Goal: Transaction & Acquisition: Purchase product/service

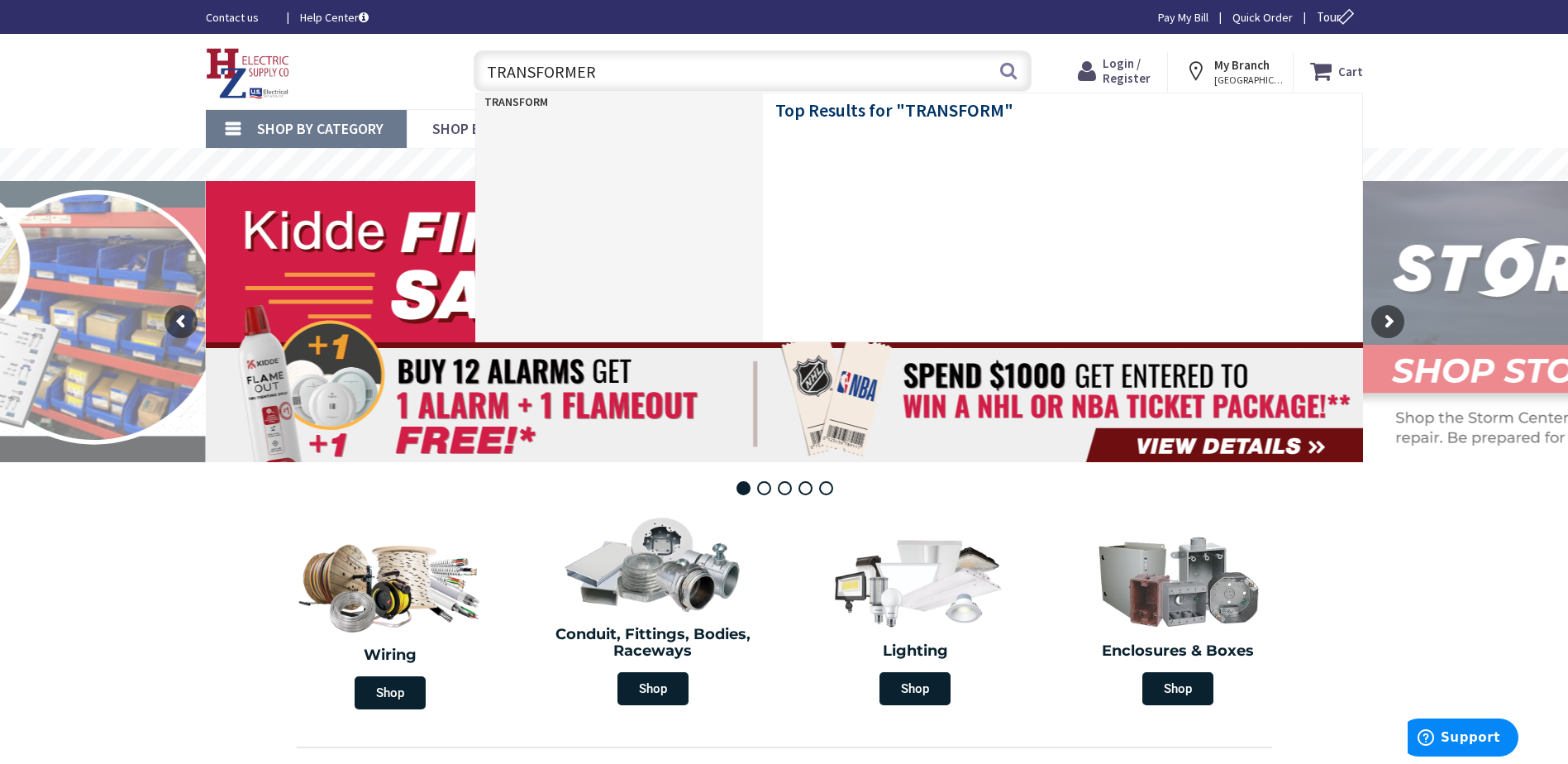
type input "TRANSFORMERS"
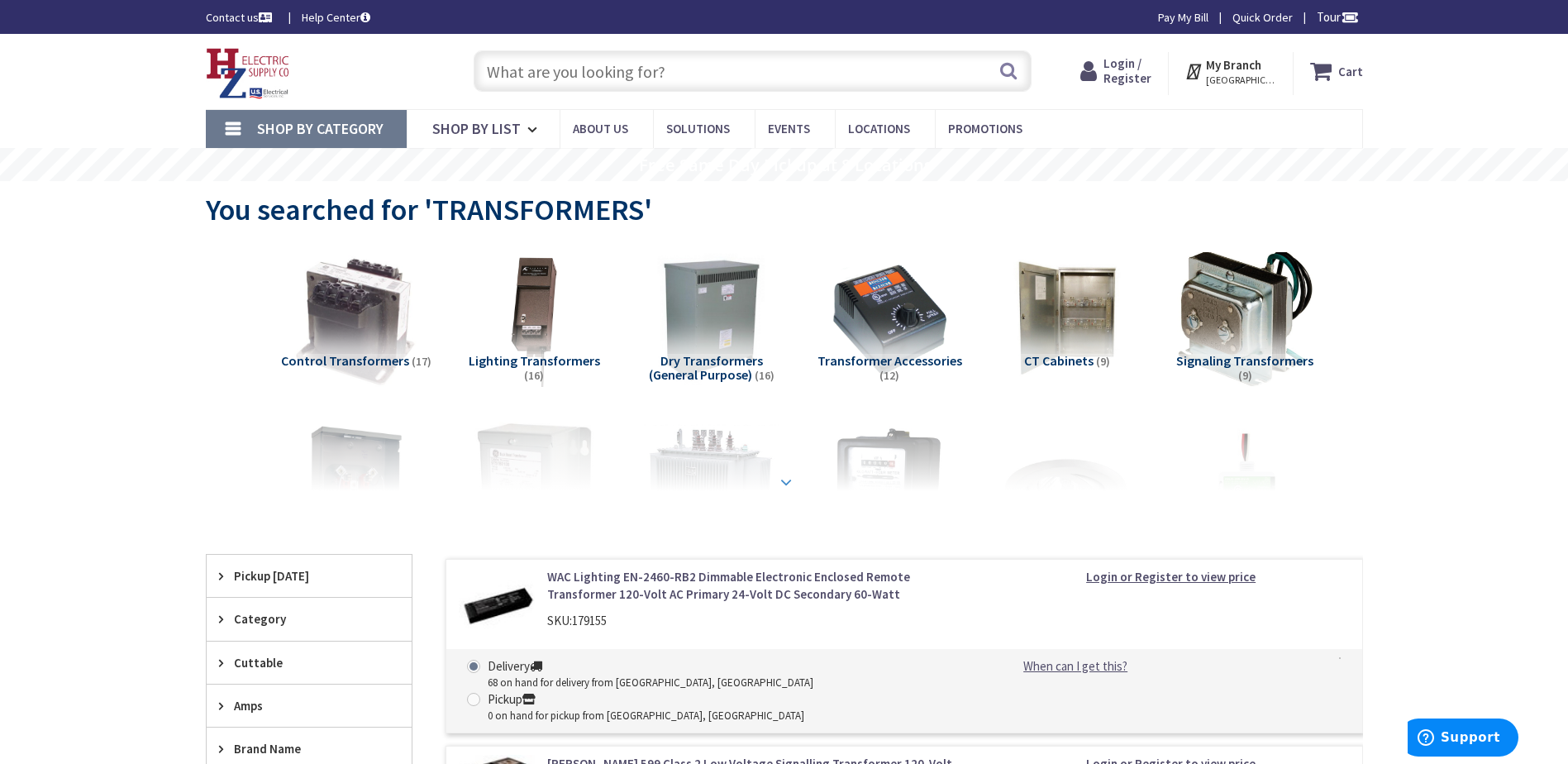
click at [782, 483] on div at bounding box center [784, 445] width 1075 height 91
click at [789, 478] on strong at bounding box center [786, 480] width 20 height 18
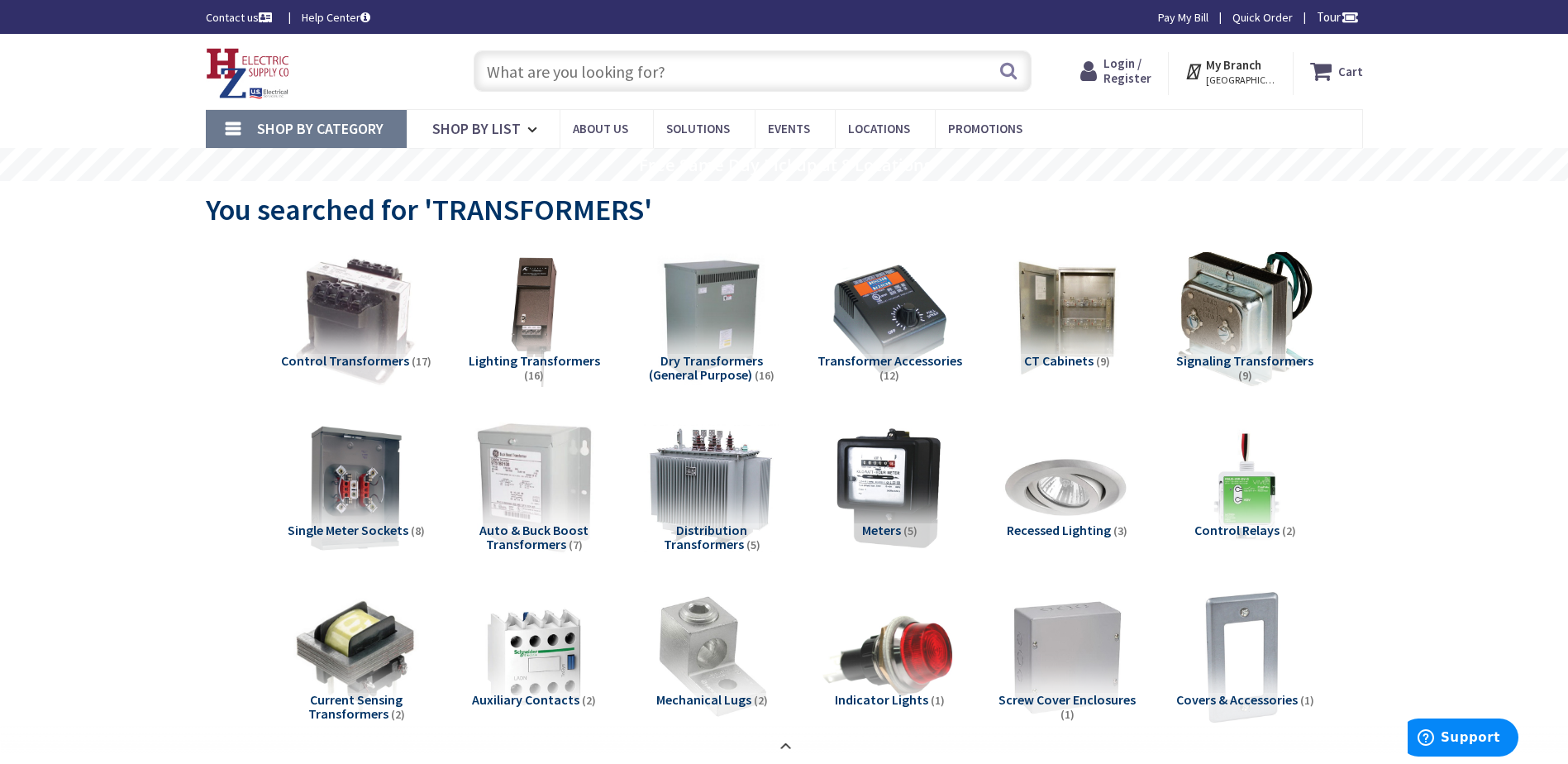
click at [879, 363] on span "Transformer Accessories" at bounding box center [891, 360] width 145 height 16
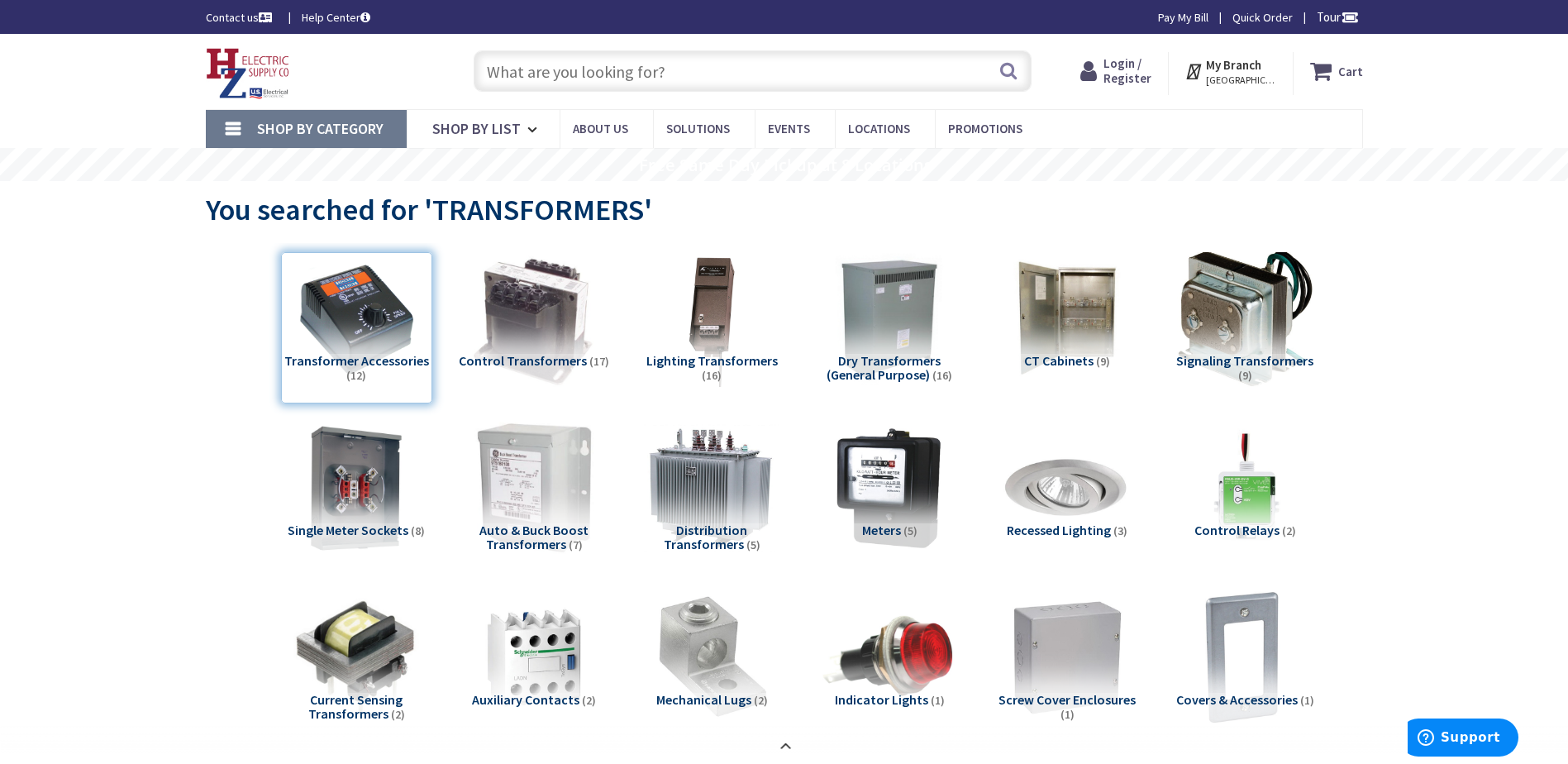
click at [636, 75] on input "text" at bounding box center [753, 71] width 558 height 41
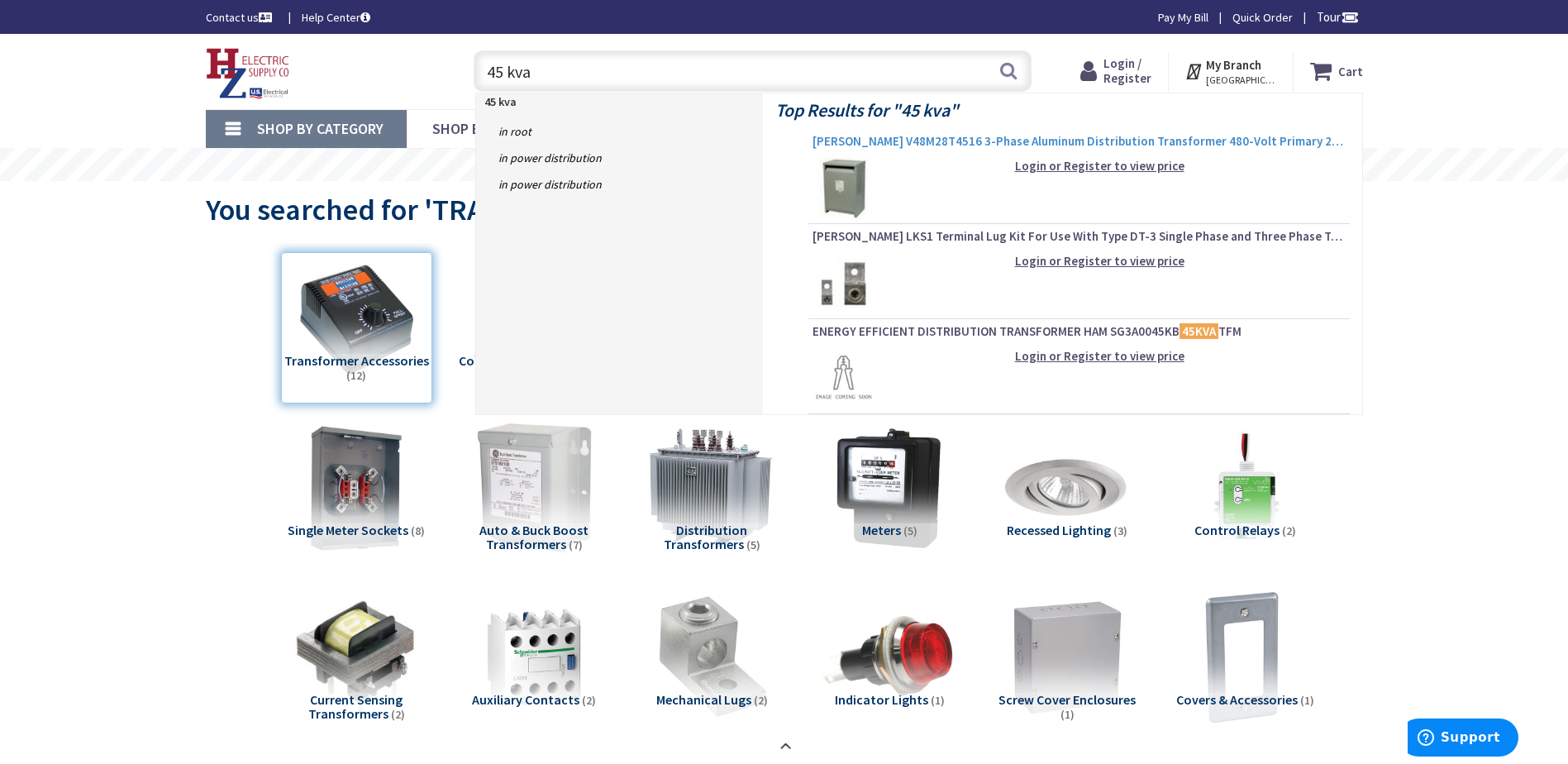
type input "45 kva"
click at [994, 144] on span "Eaton V48M28T4516 3-Phase Aluminum Distribution Transformer 480-Volt Primary 20…" at bounding box center [1080, 141] width 533 height 16
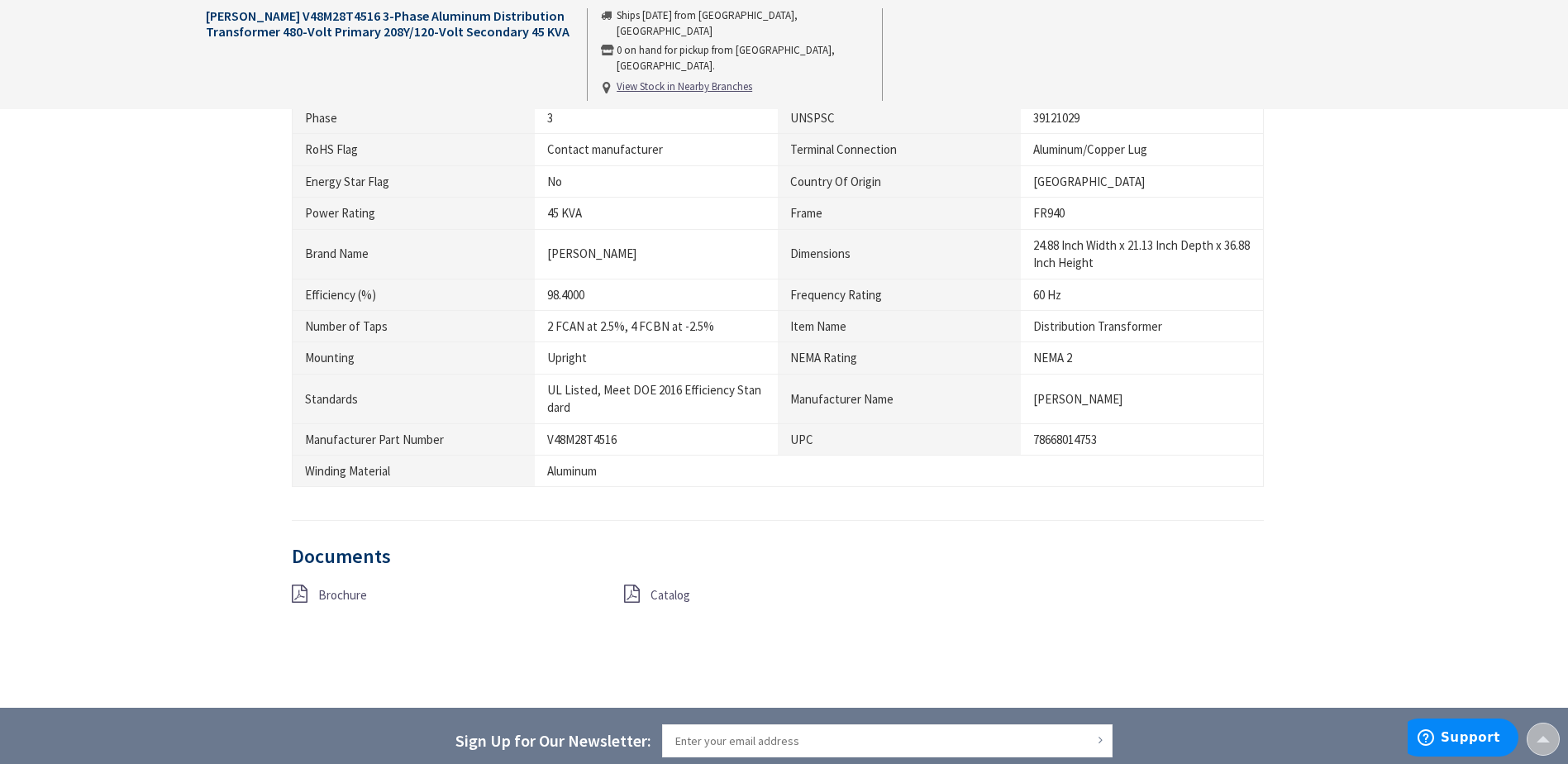
scroll to position [1076, 0]
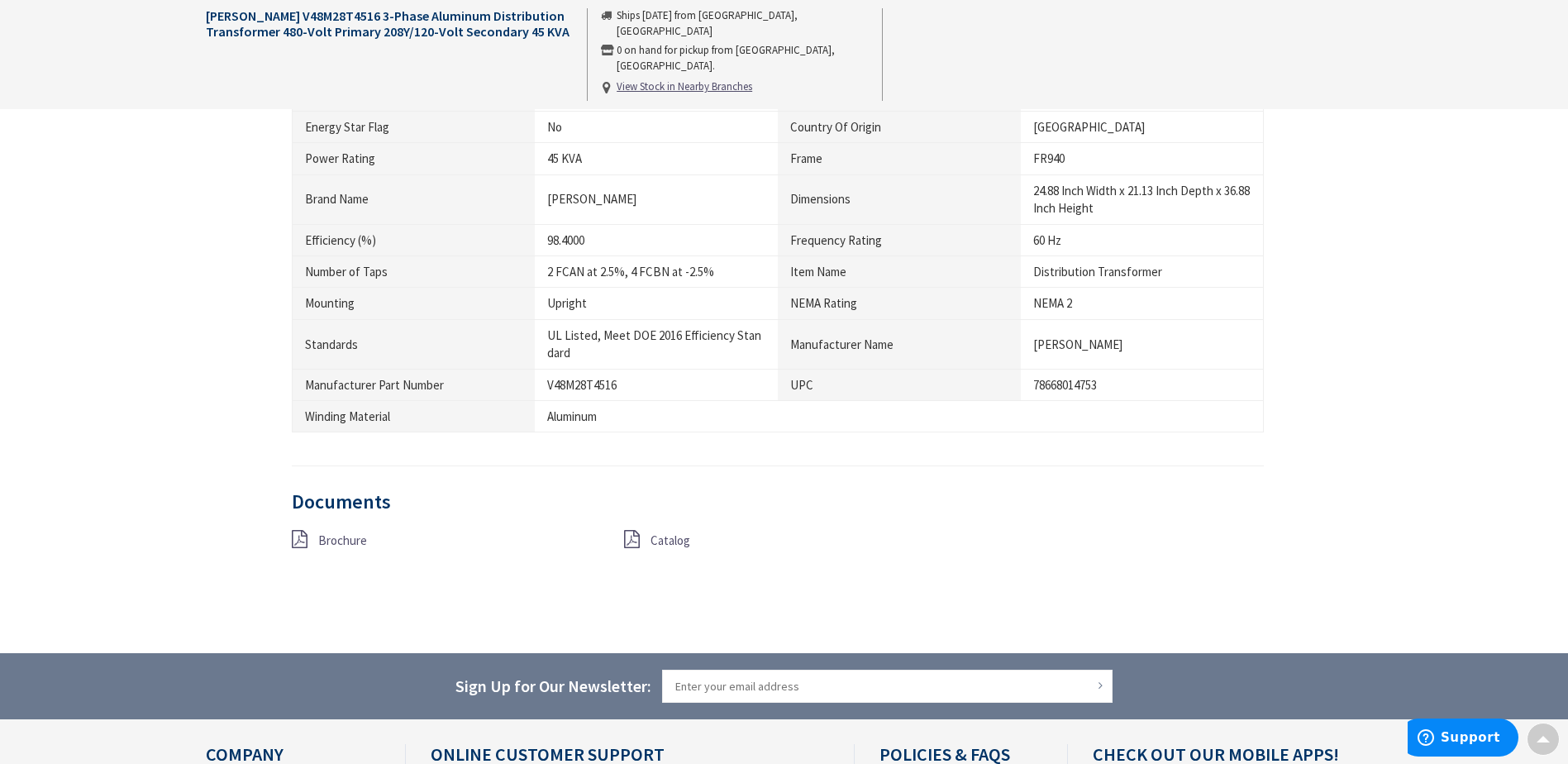
click at [665, 539] on span "Catalog" at bounding box center [671, 540] width 40 height 16
